Goal: Information Seeking & Learning: Learn about a topic

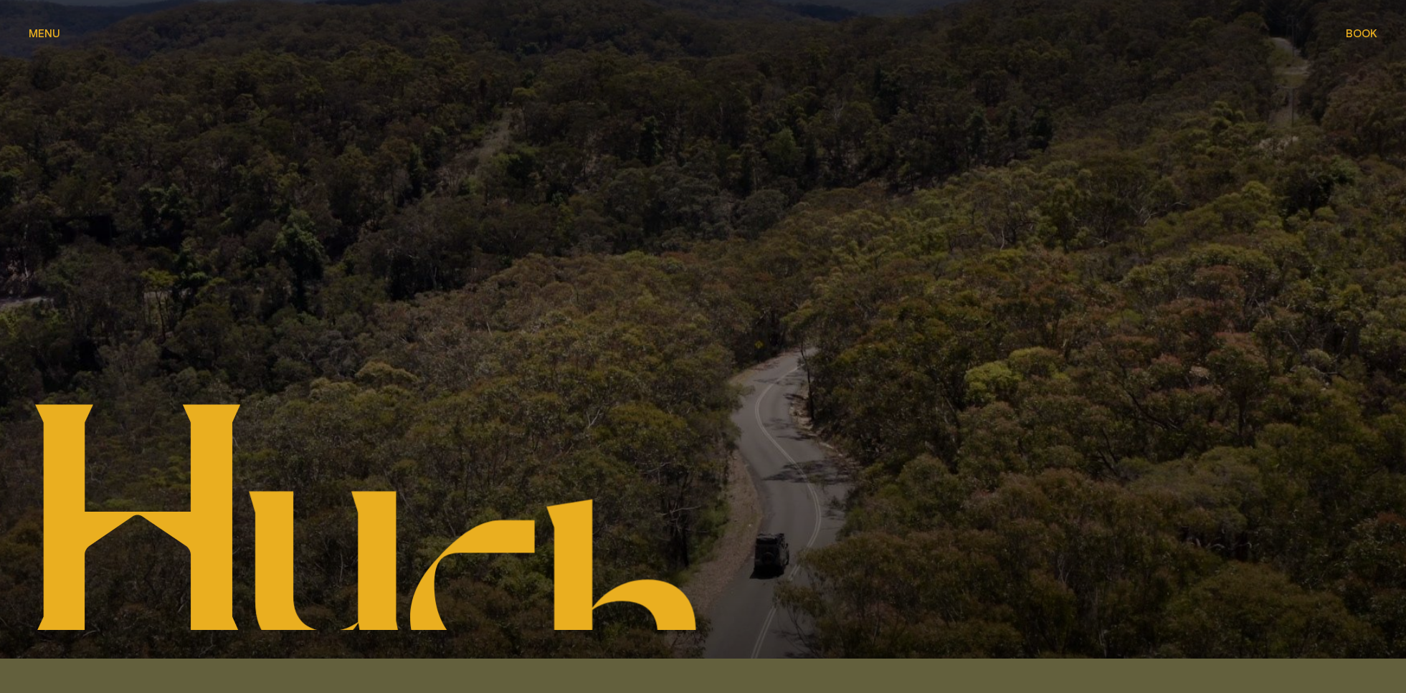
click at [52, 37] on span "Menu" at bounding box center [45, 33] width 32 height 11
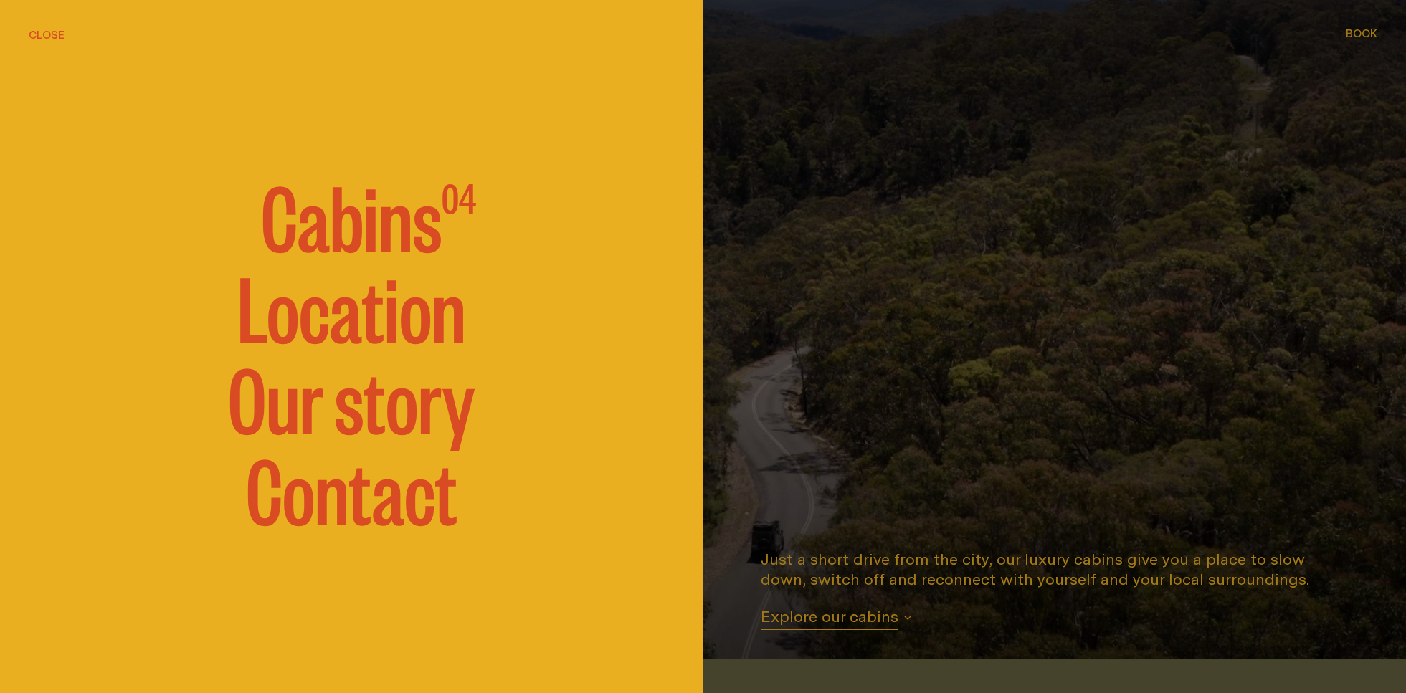
click at [391, 222] on span "Cabins" at bounding box center [351, 214] width 181 height 86
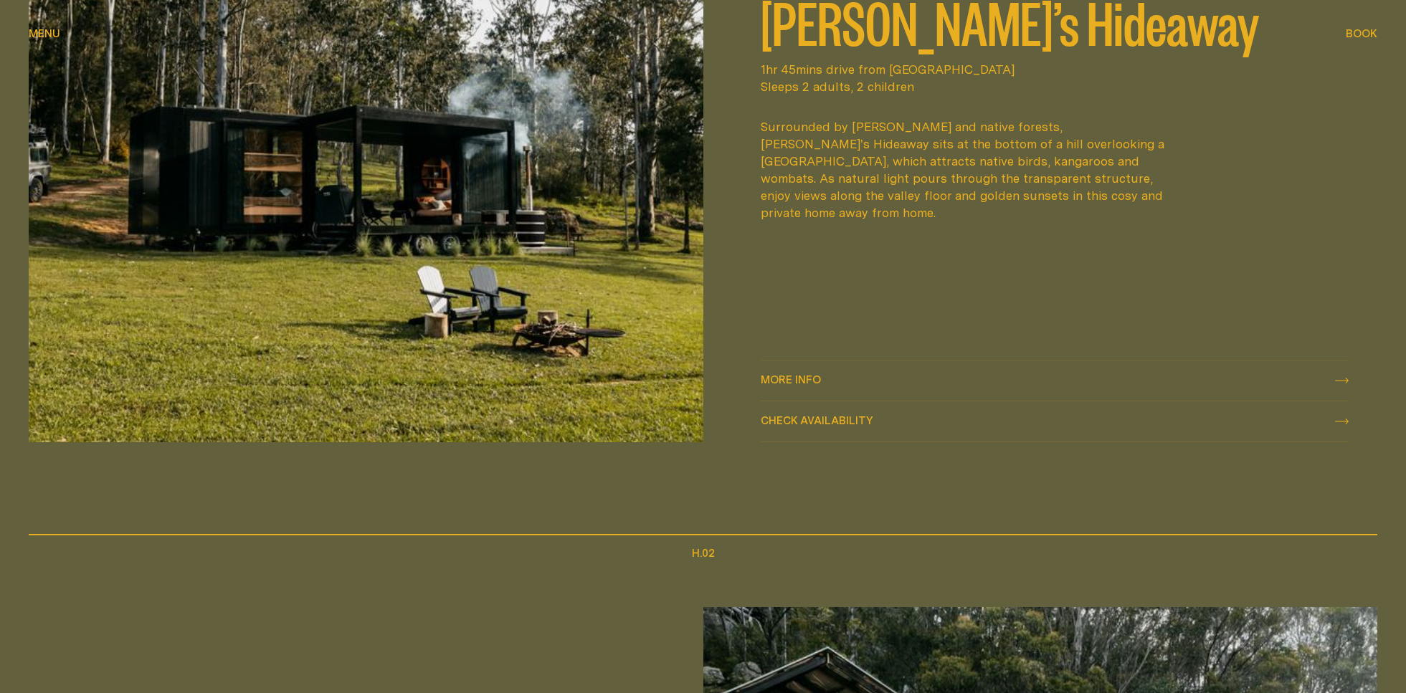
scroll to position [941, 0]
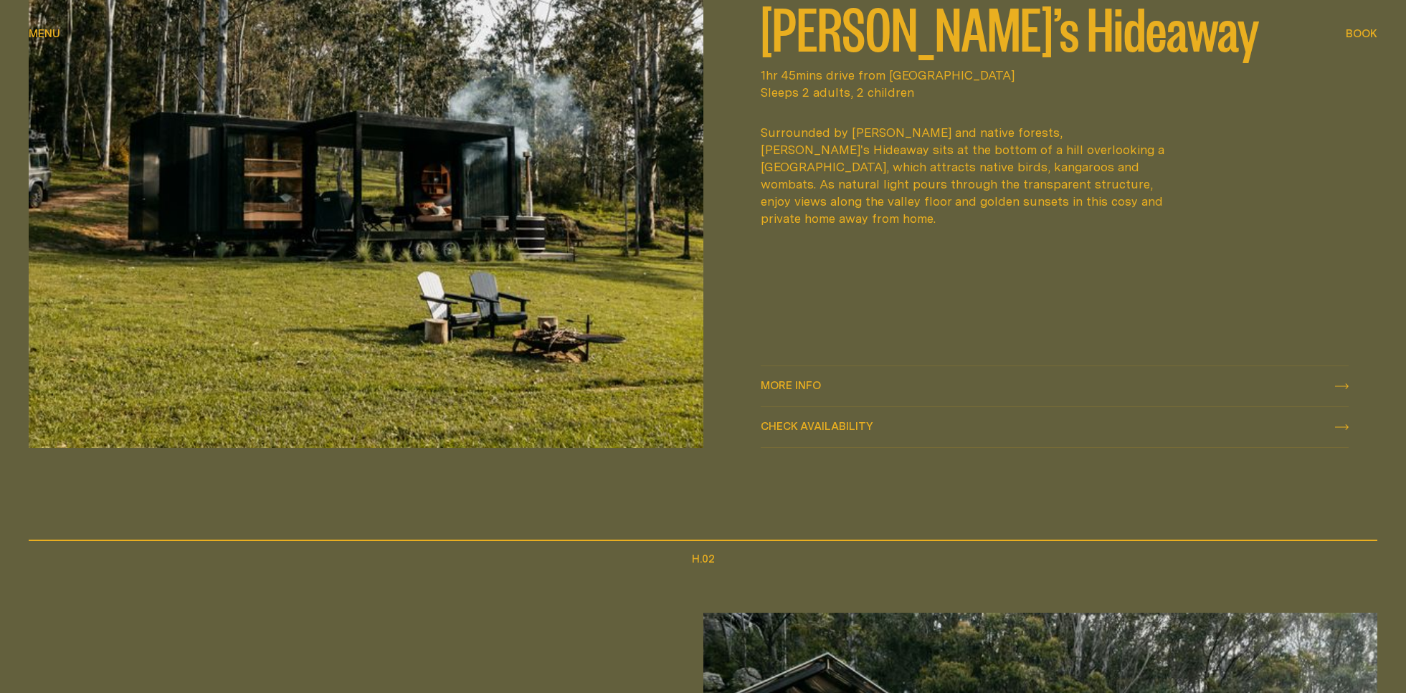
click at [794, 385] on span "More info" at bounding box center [791, 385] width 60 height 11
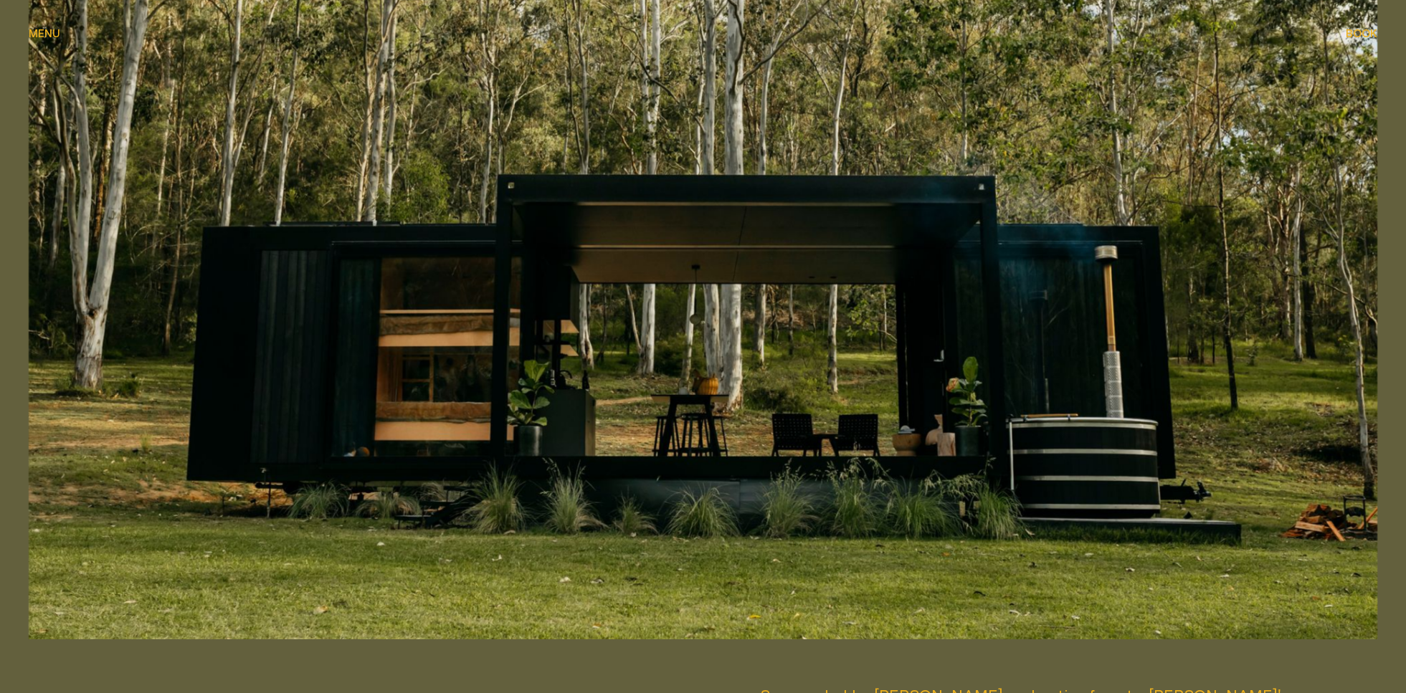
scroll to position [614, 0]
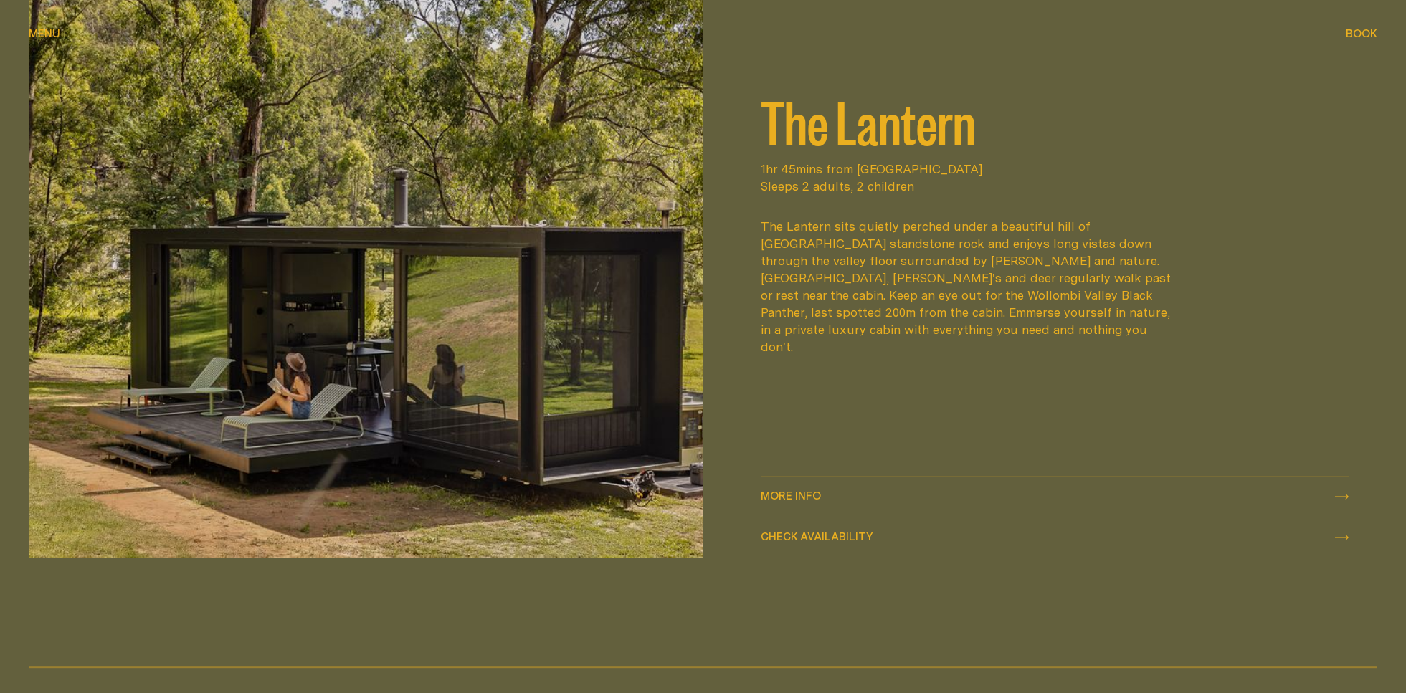
scroll to position [2290, 0]
click at [805, 493] on span "More info" at bounding box center [791, 495] width 60 height 11
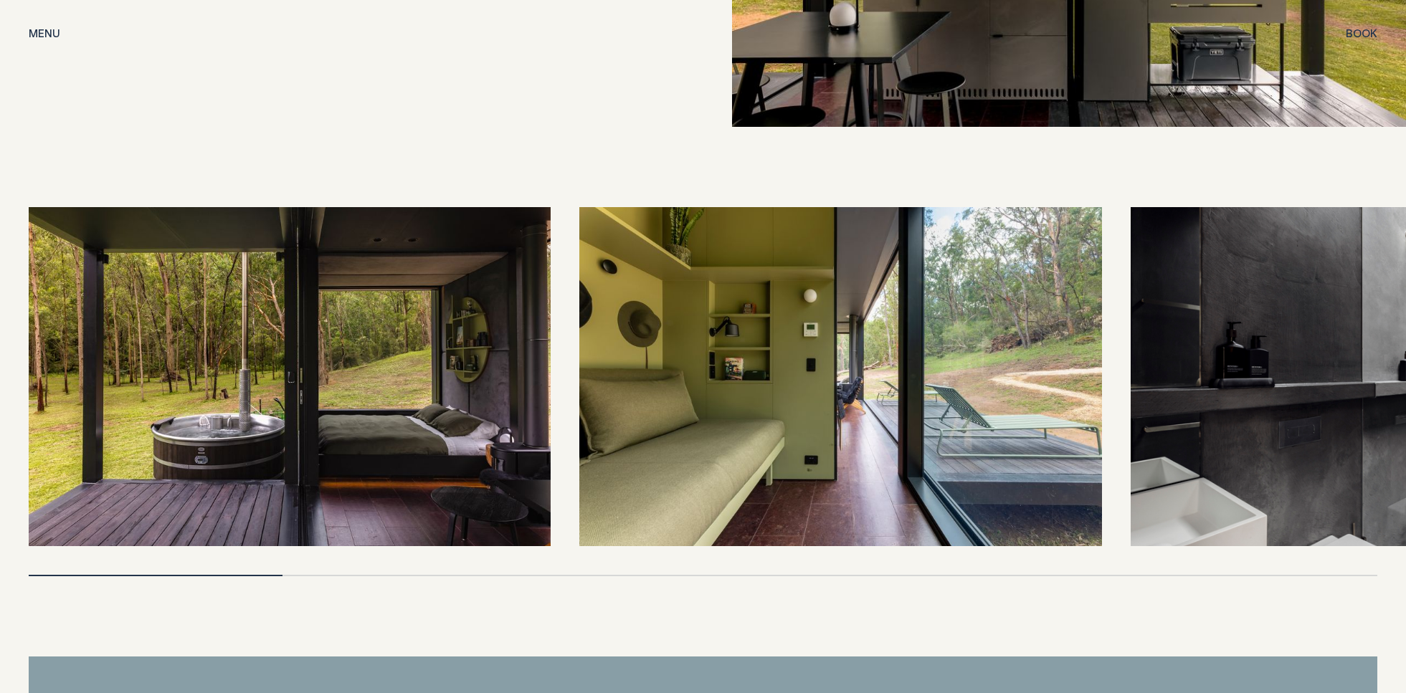
scroll to position [3298, 0]
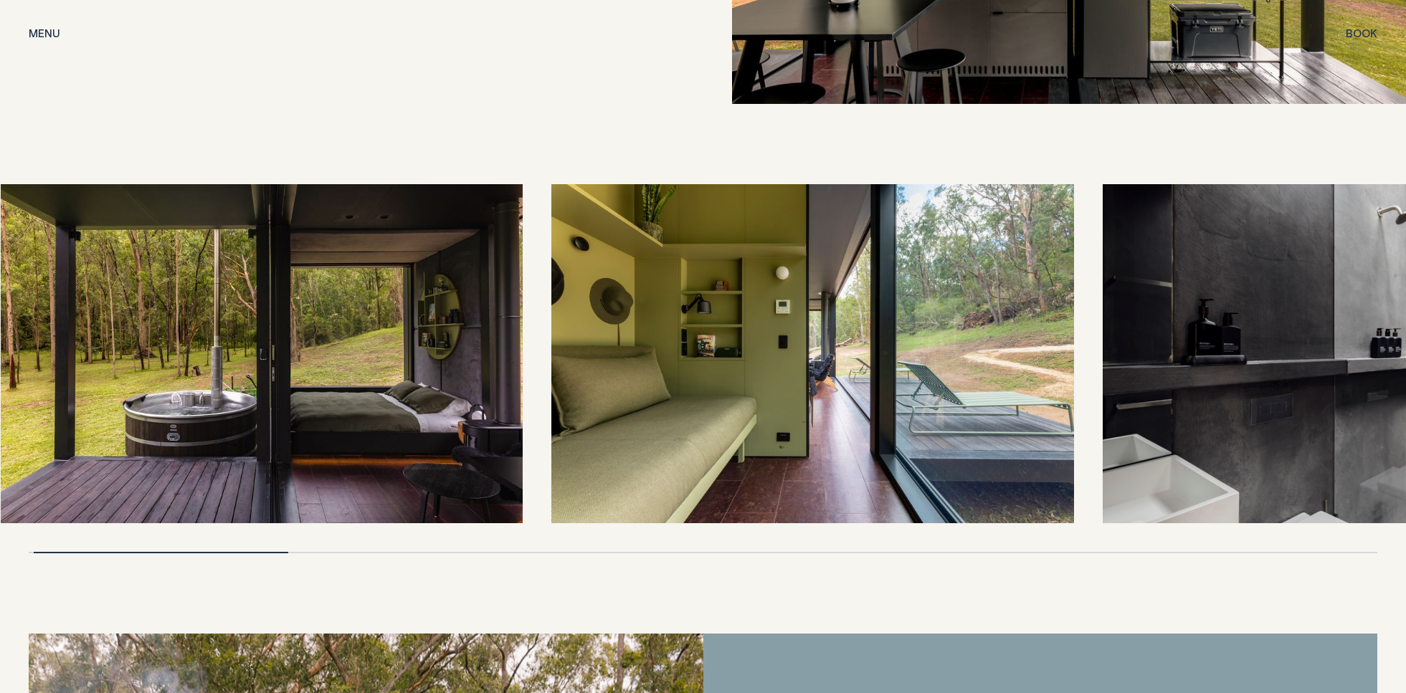
drag, startPoint x: 830, startPoint y: 417, endPoint x: 697, endPoint y: 427, distance: 133.7
click at [753, 423] on img at bounding box center [812, 353] width 522 height 339
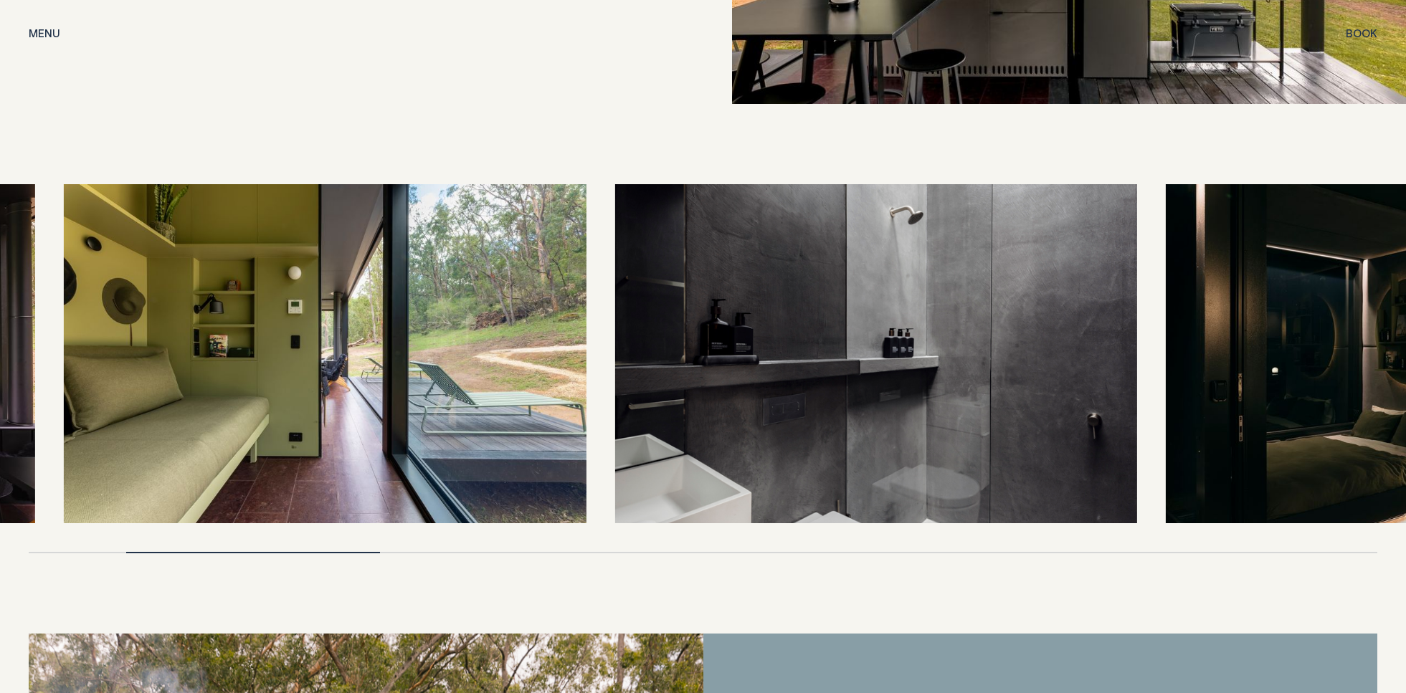
drag, startPoint x: 824, startPoint y: 423, endPoint x: 670, endPoint y: 427, distance: 153.5
click at [725, 427] on img at bounding box center [876, 353] width 522 height 339
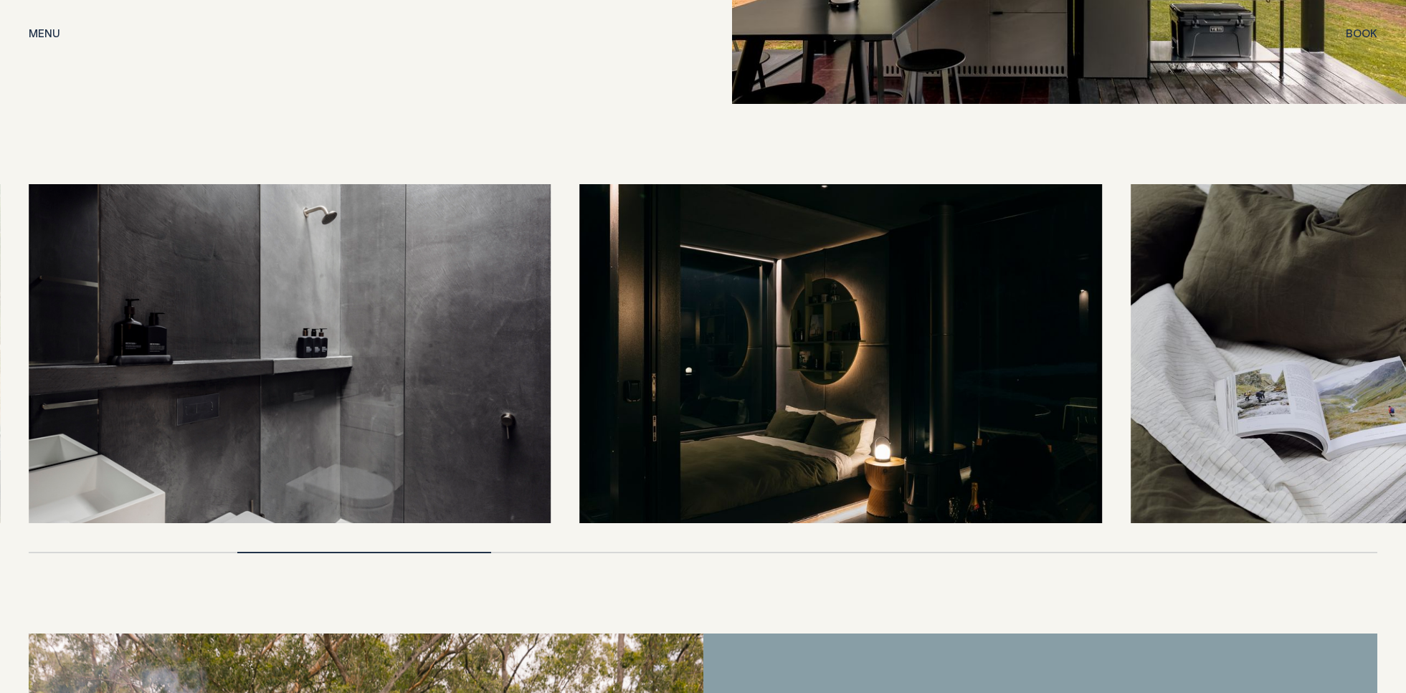
drag, startPoint x: 913, startPoint y: 426, endPoint x: 732, endPoint y: 424, distance: 180.7
click at [756, 424] on img at bounding box center [840, 353] width 522 height 339
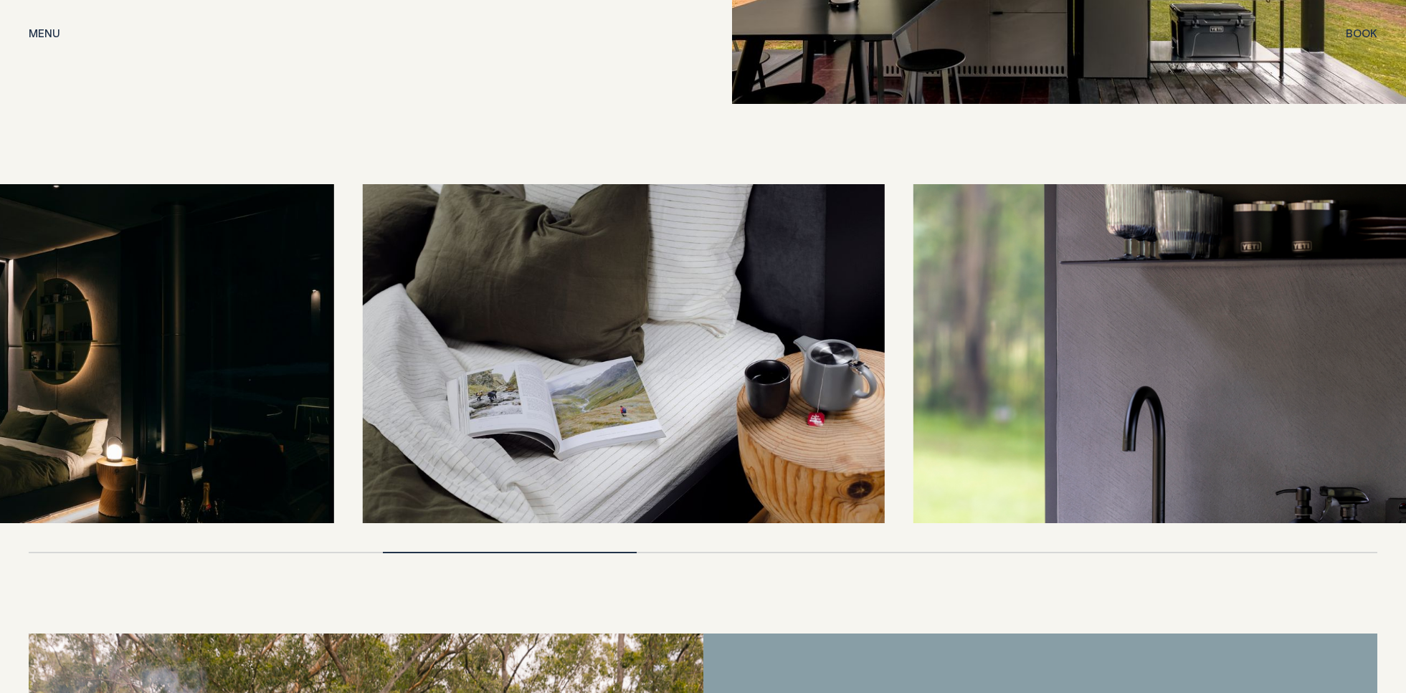
click at [715, 419] on img at bounding box center [623, 353] width 522 height 339
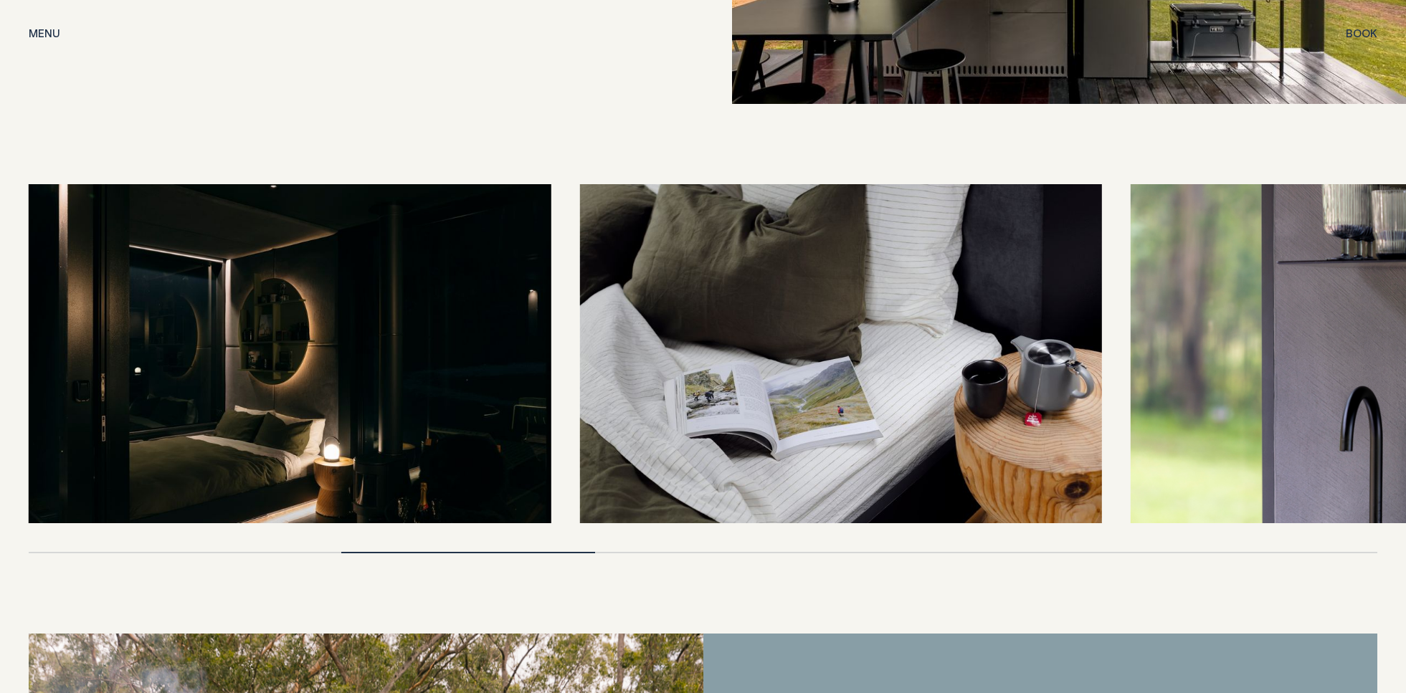
drag, startPoint x: 764, startPoint y: 414, endPoint x: 664, endPoint y: 414, distance: 99.7
click at [691, 415] on img at bounding box center [840, 353] width 522 height 339
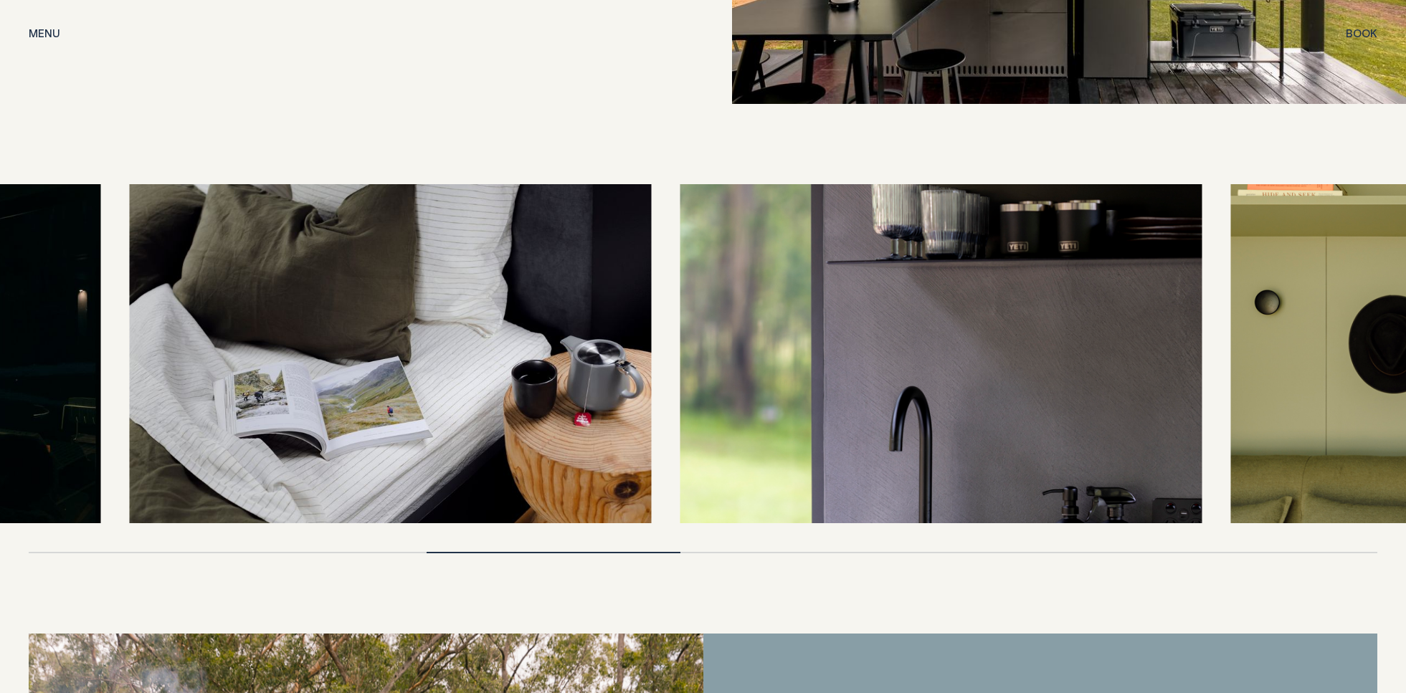
drag, startPoint x: 760, startPoint y: 413, endPoint x: 664, endPoint y: 408, distance: 96.2
click at [731, 413] on img at bounding box center [941, 353] width 522 height 339
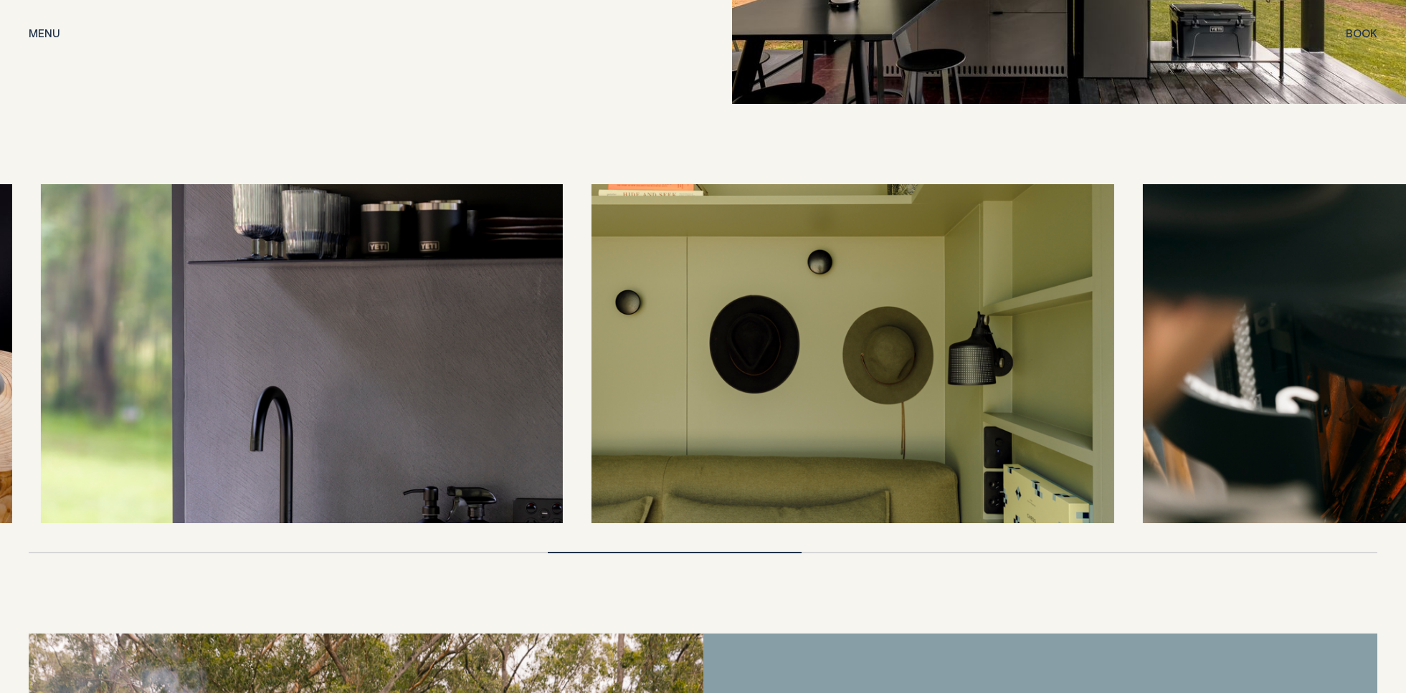
drag, startPoint x: 786, startPoint y: 407, endPoint x: 667, endPoint y: 415, distance: 120.0
click at [685, 415] on img at bounding box center [852, 353] width 522 height 339
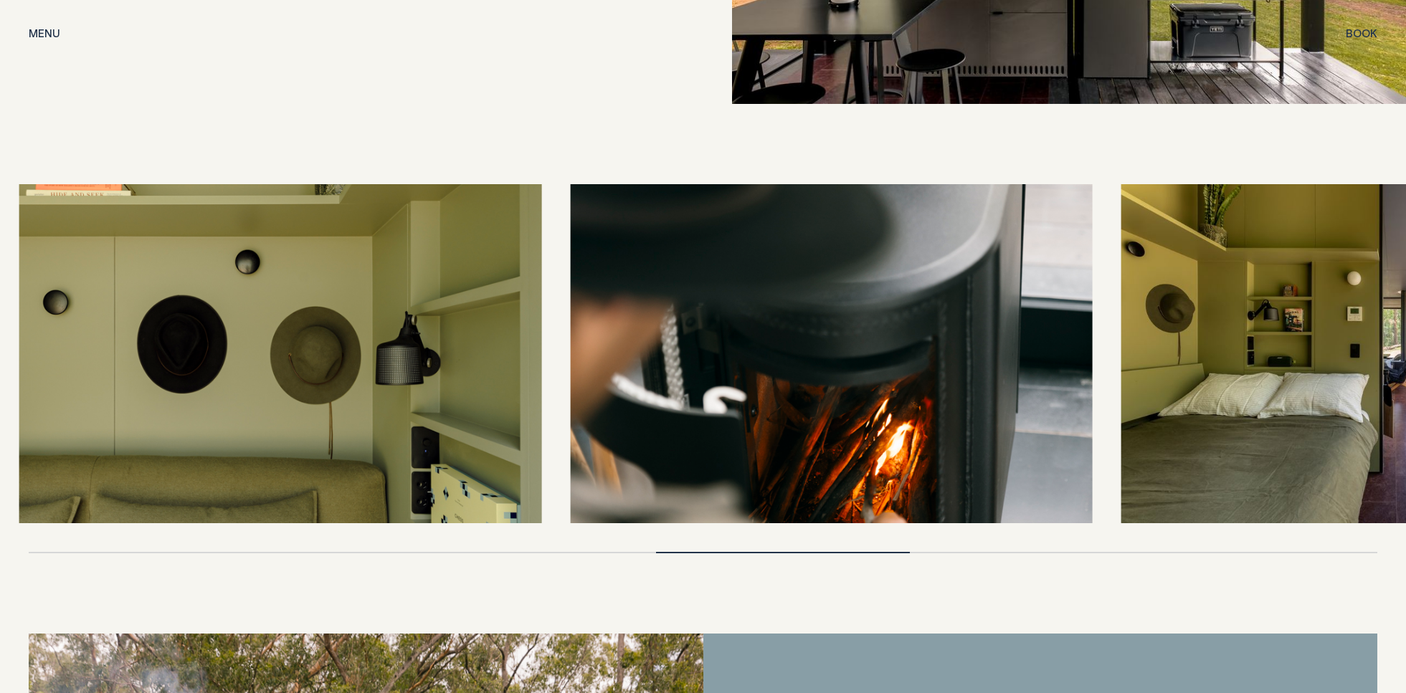
drag, startPoint x: 742, startPoint y: 356, endPoint x: 637, endPoint y: 371, distance: 105.9
click at [662, 369] on img at bounding box center [831, 353] width 522 height 339
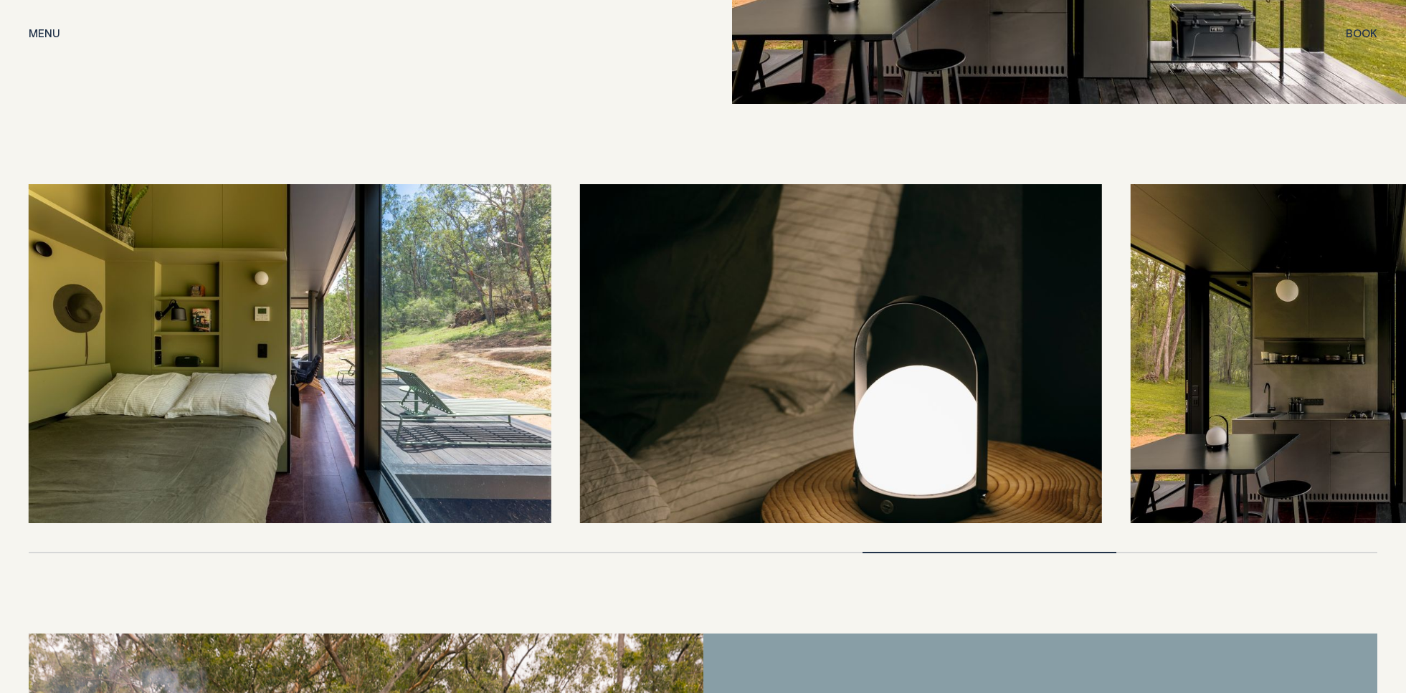
drag, startPoint x: 287, startPoint y: 348, endPoint x: 229, endPoint y: 358, distance: 58.4
click at [251, 358] on img at bounding box center [290, 353] width 522 height 339
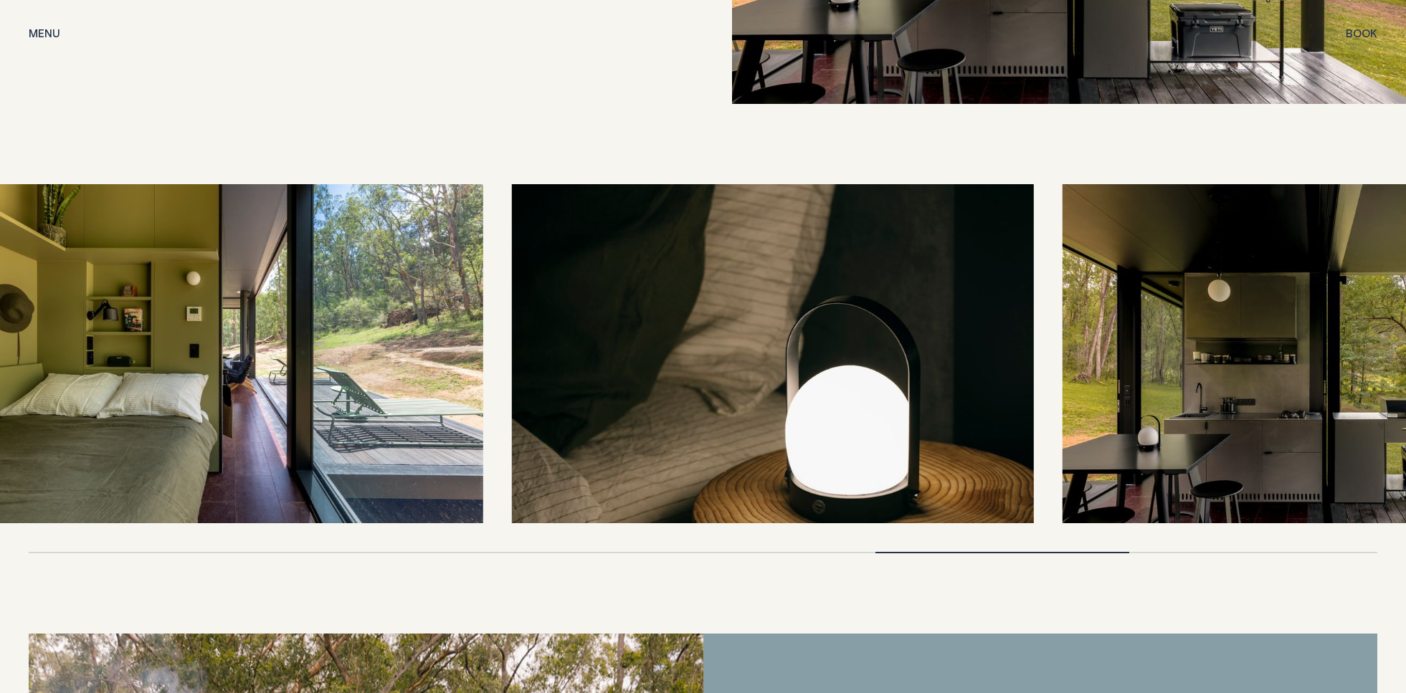
drag, startPoint x: 266, startPoint y: 338, endPoint x: 249, endPoint y: 331, distance: 18.4
click at [248, 333] on img at bounding box center [222, 353] width 522 height 339
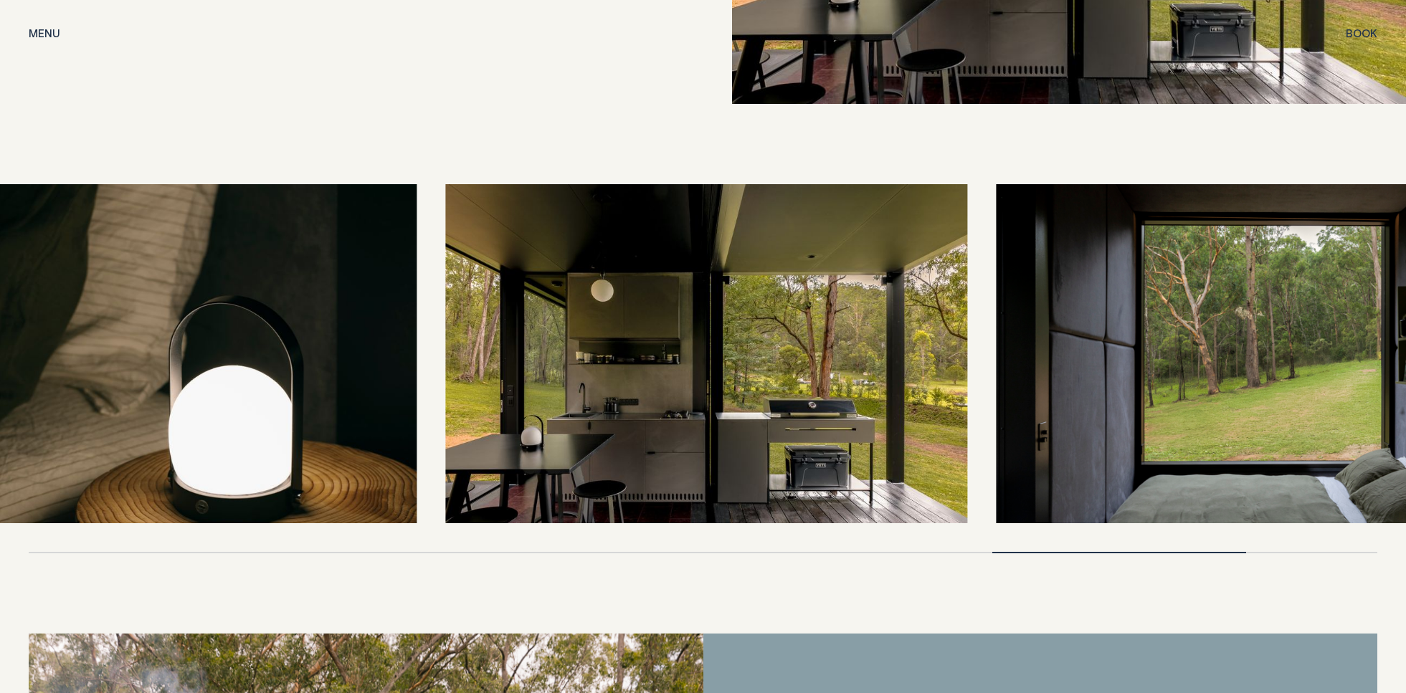
drag, startPoint x: 793, startPoint y: 376, endPoint x: 642, endPoint y: 374, distance: 150.6
click at [657, 374] on img at bounding box center [706, 353] width 522 height 339
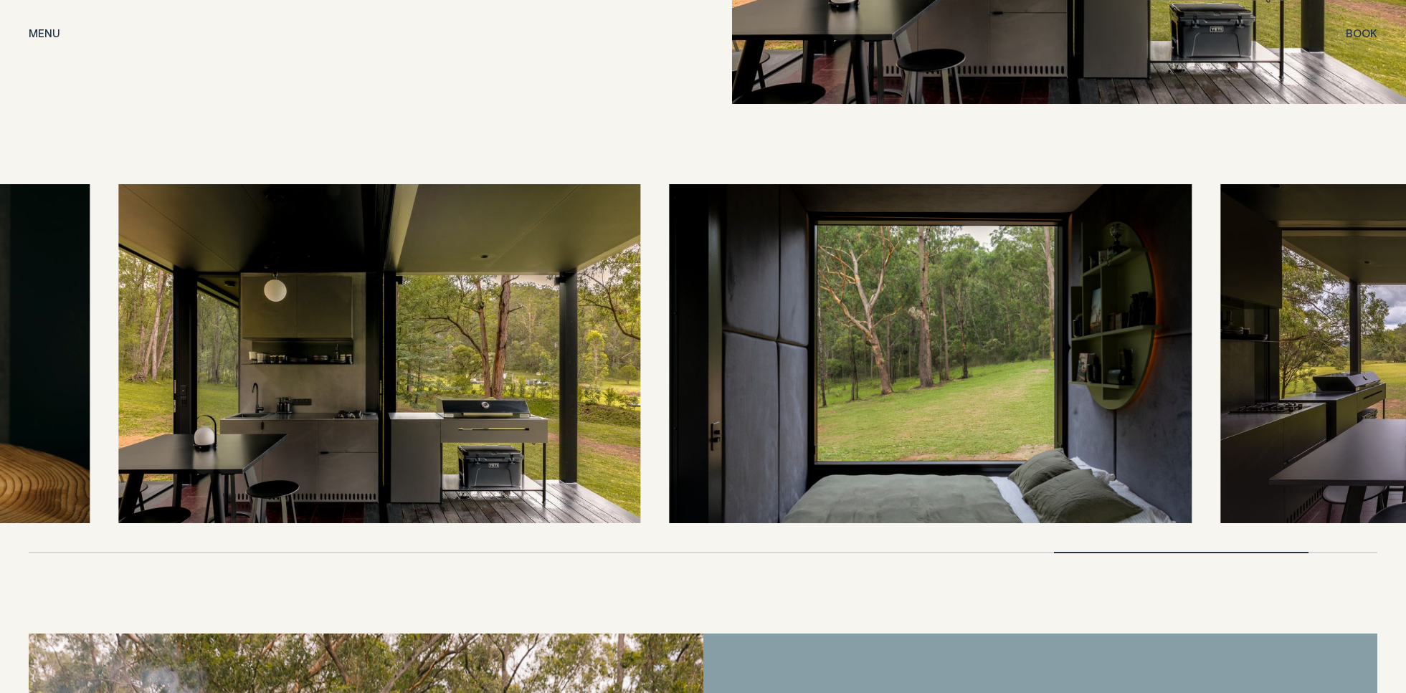
click at [447, 374] on img at bounding box center [379, 353] width 522 height 339
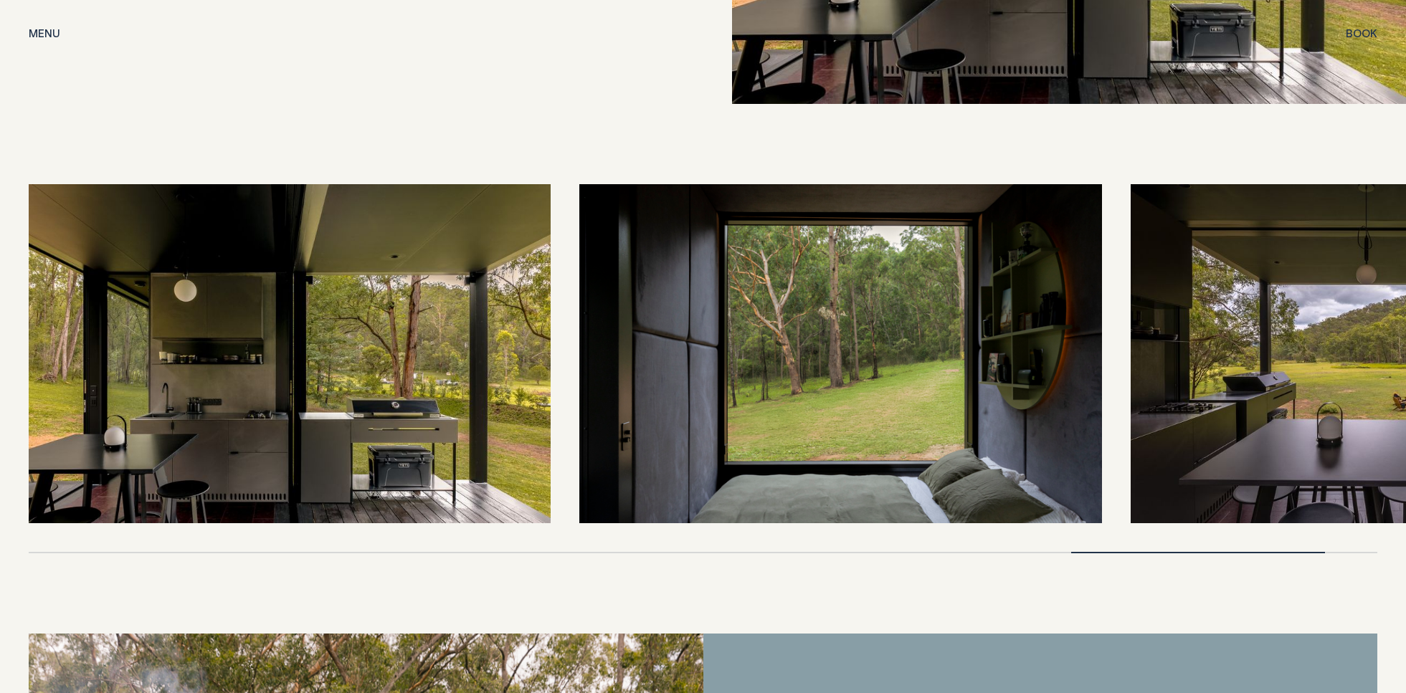
scroll to position [3296, 0]
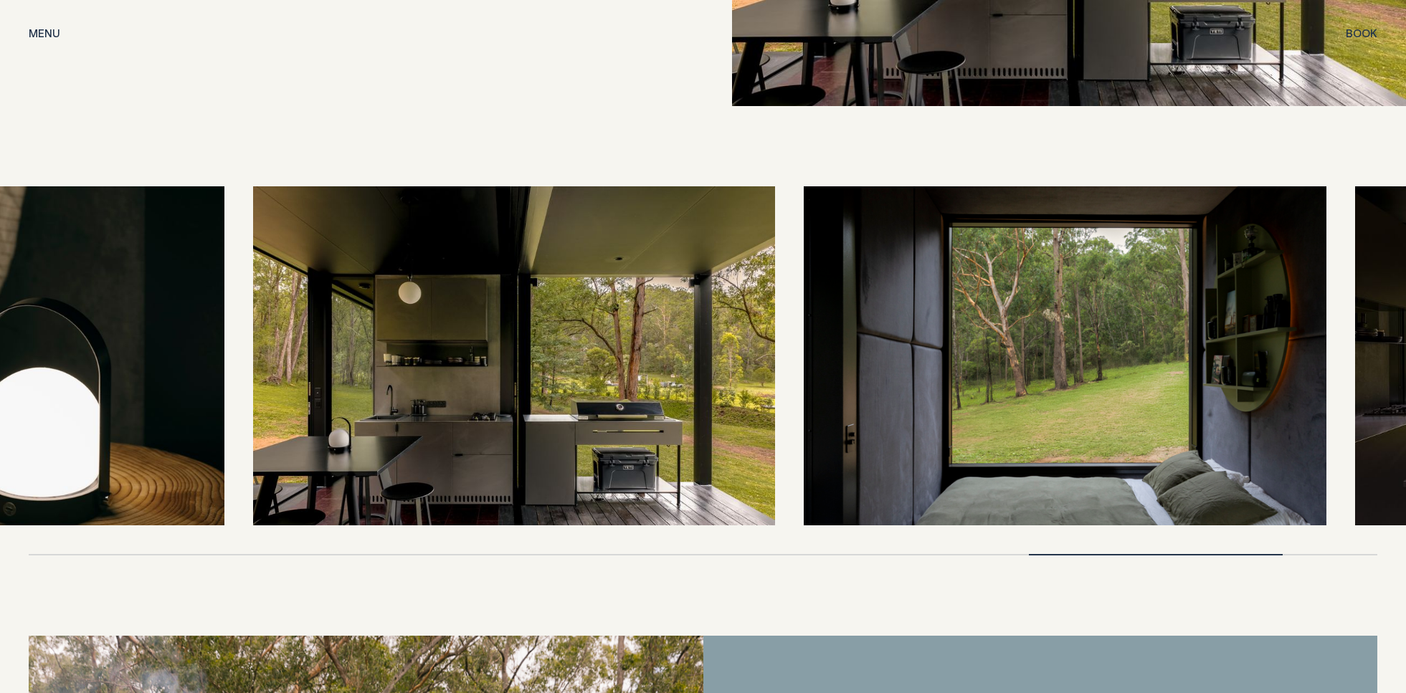
drag, startPoint x: 1143, startPoint y: 512, endPoint x: 980, endPoint y: 508, distance: 163.5
click at [1363, 495] on div at bounding box center [703, 370] width 1349 height 369
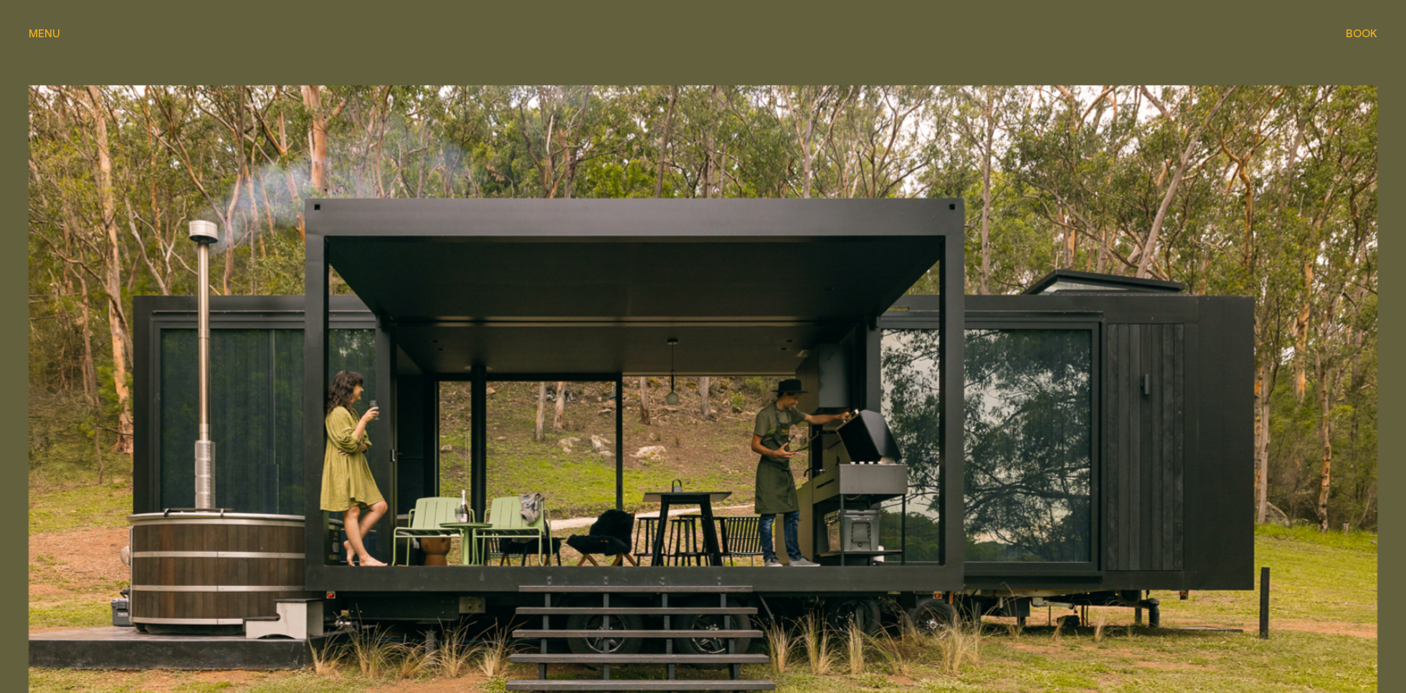
scroll to position [381, 0]
